Goal: Task Accomplishment & Management: Complete application form

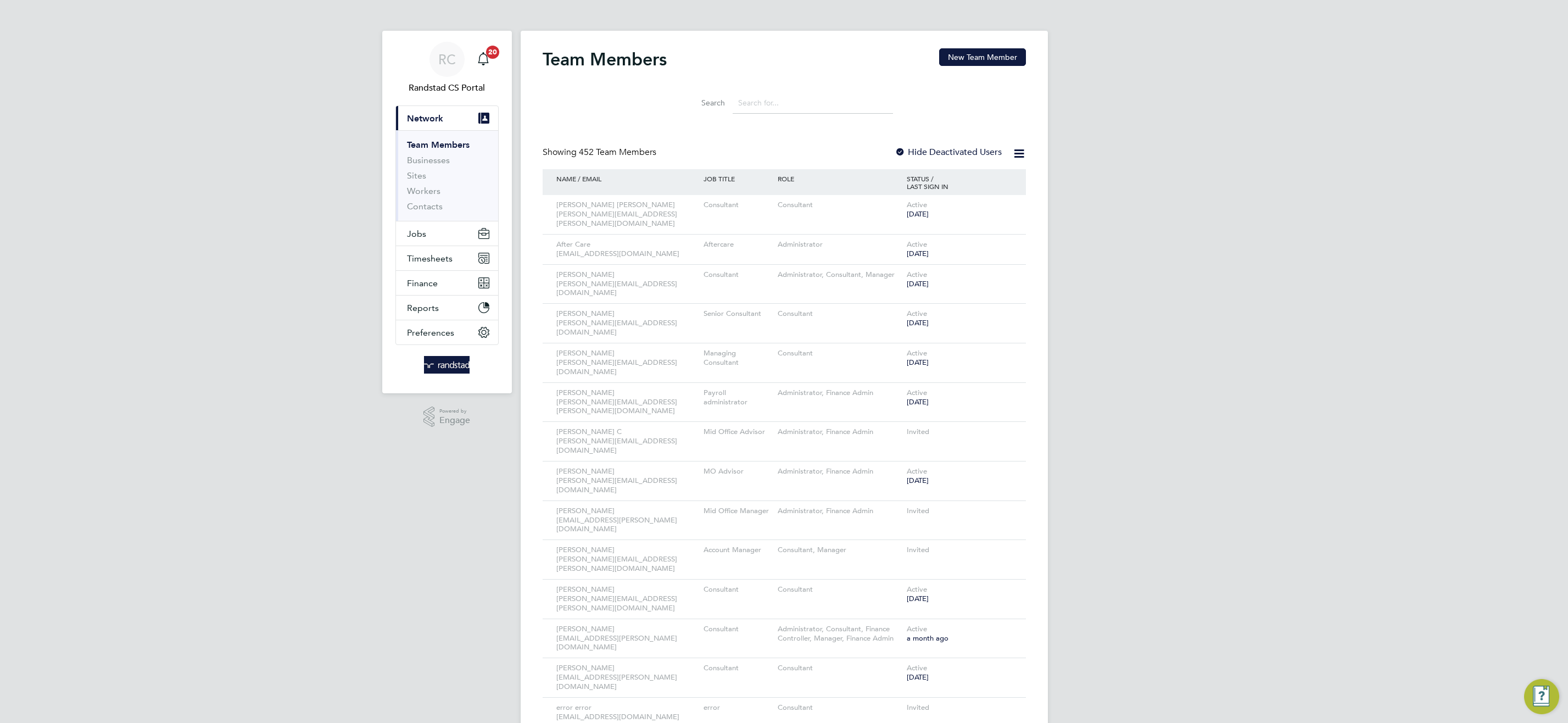
drag, startPoint x: 1012, startPoint y: 157, endPoint x: 1019, endPoint y: 152, distance: 8.6
click at [1017, 155] on icon at bounding box center [1019, 153] width 14 height 14
click at [970, 62] on button "New Team Member" at bounding box center [982, 57] width 87 height 18
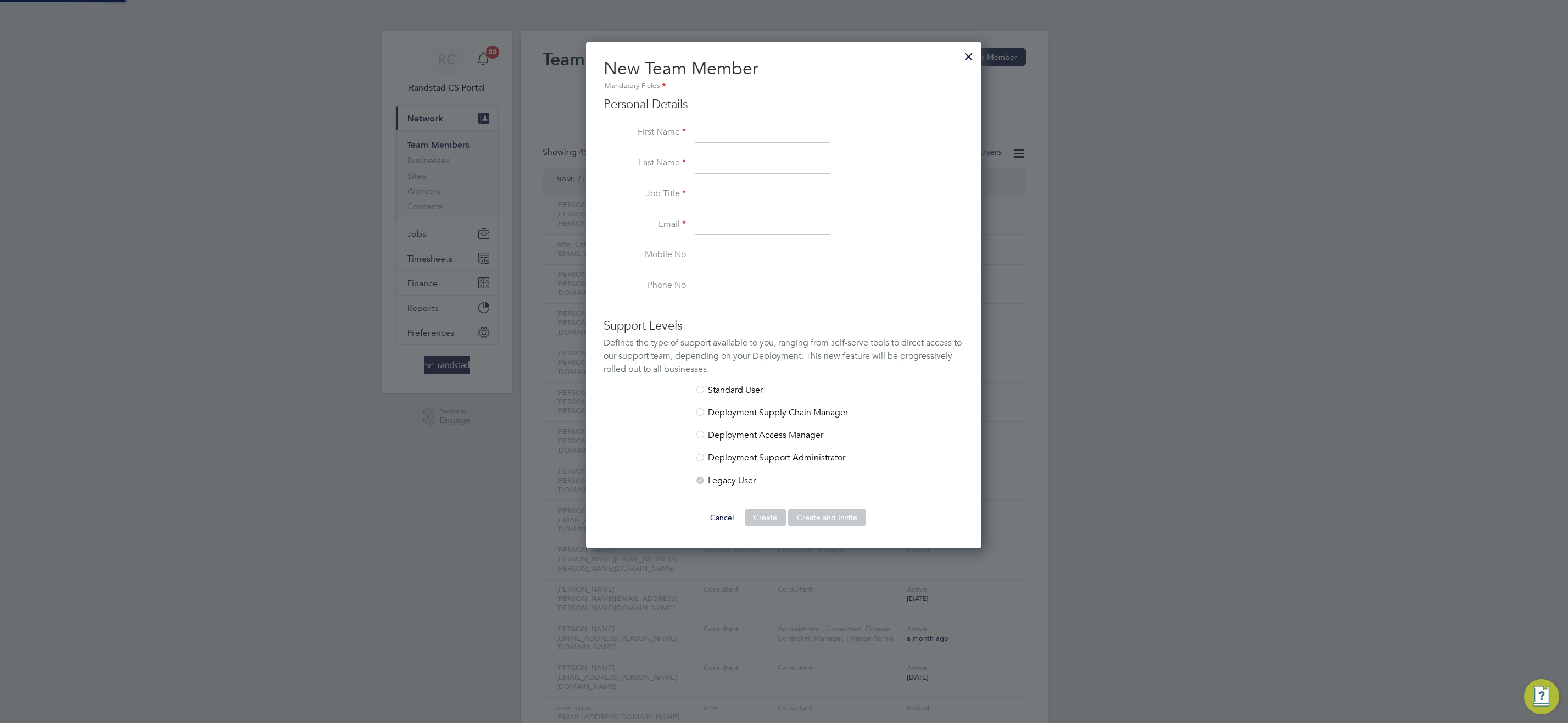
scroll to position [553, 396]
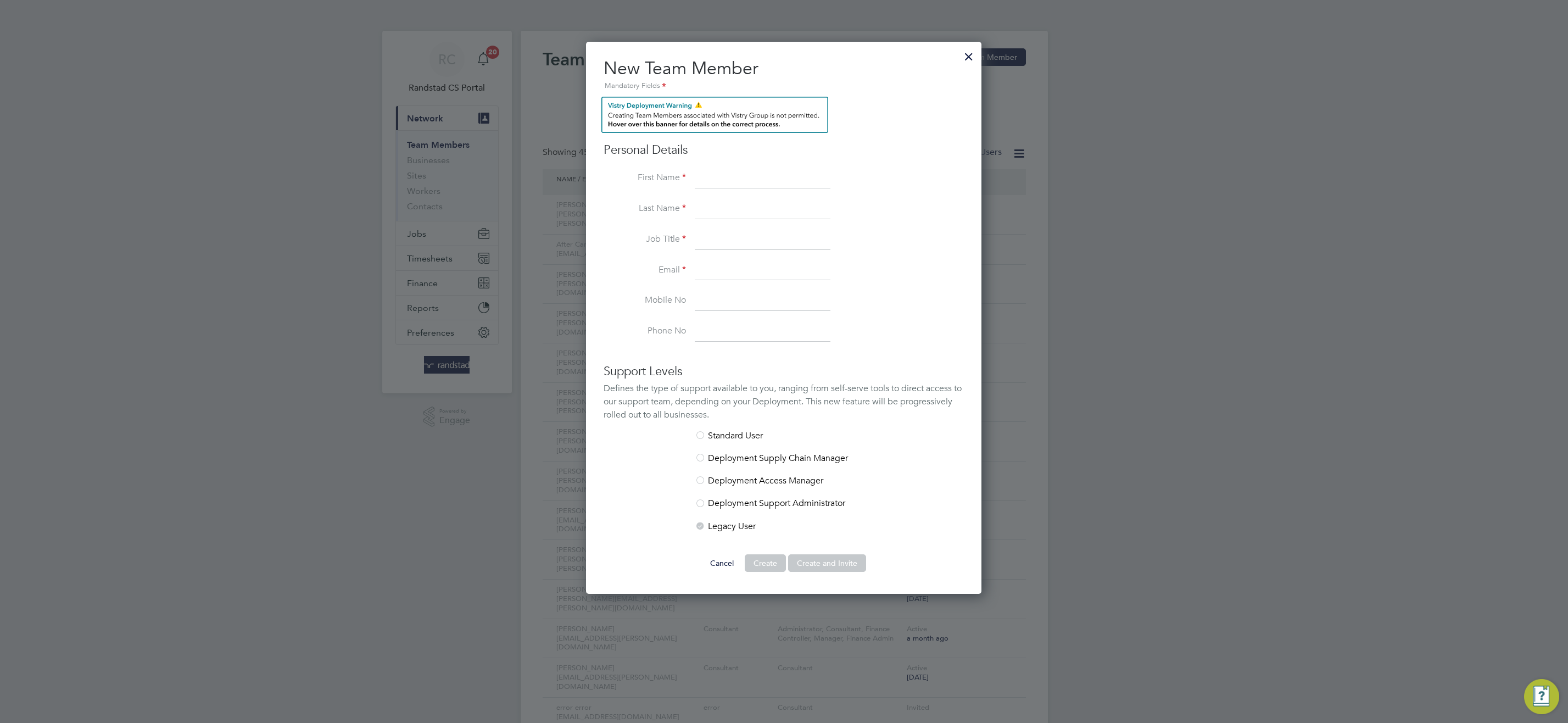
click at [744, 273] on input at bounding box center [762, 271] width 136 height 19
paste input "M2Tv9oX2pNKx"
type input "M2Tv9oX2pNKx"
drag, startPoint x: 773, startPoint y: 271, endPoint x: 538, endPoint y: 298, distance: 236.5
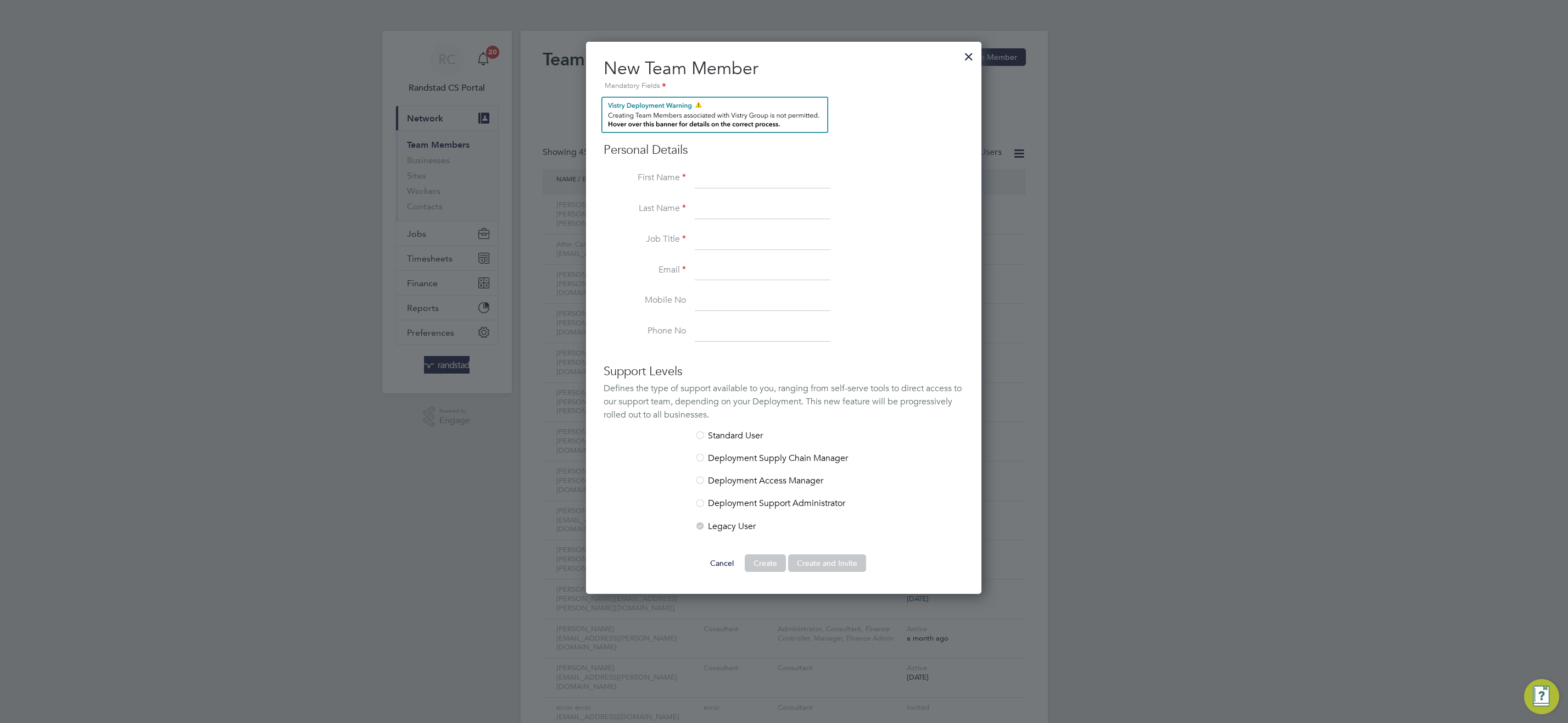
click at [752, 263] on input at bounding box center [762, 271] width 136 height 19
paste input "[PERSON_NAME][EMAIL_ADDRESS][DOMAIN_NAME]"
type input "[PERSON_NAME][EMAIL_ADDRESS][DOMAIN_NAME]"
click at [970, 52] on div at bounding box center [968, 54] width 19 height 19
